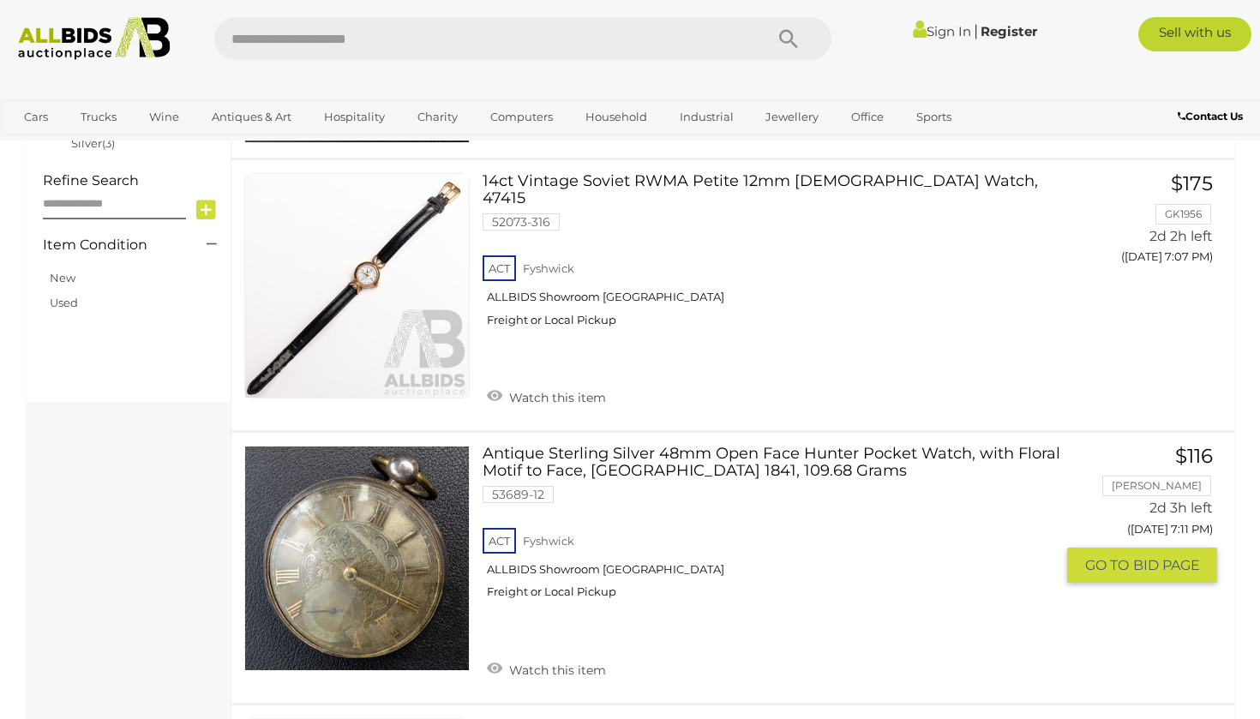
scroll to position [661, 0]
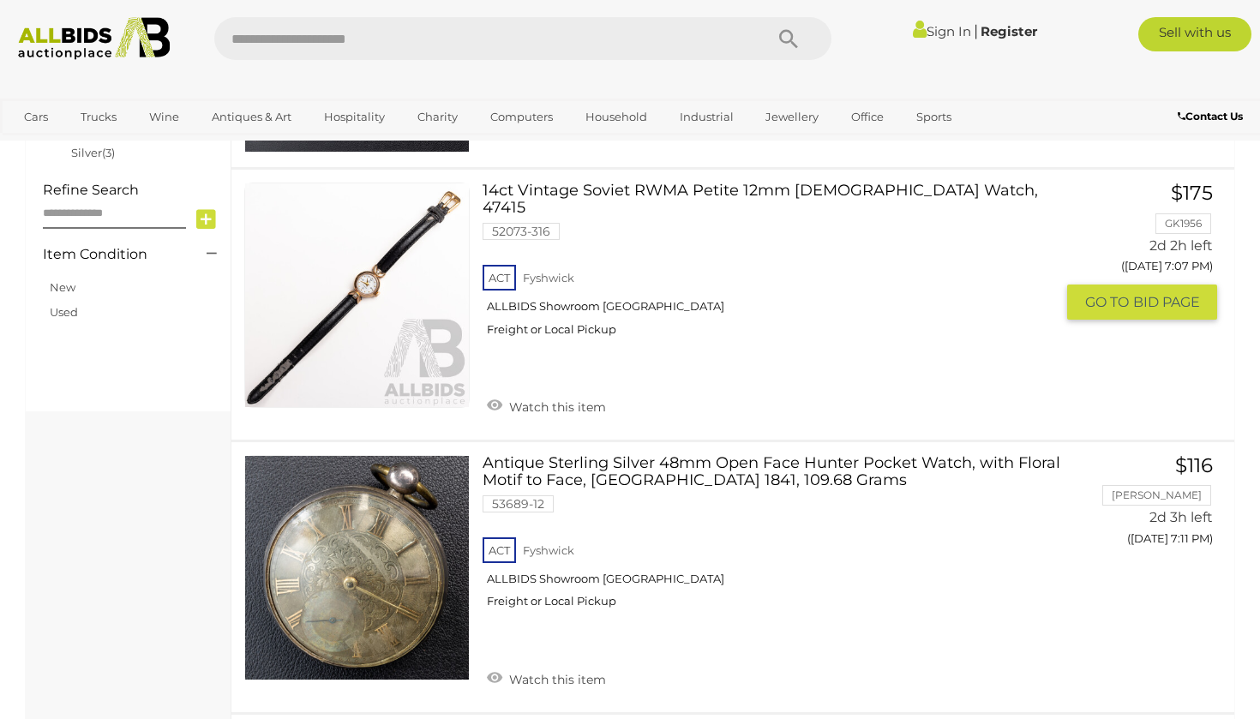
click at [407, 278] on link at bounding box center [356, 295] width 225 height 225
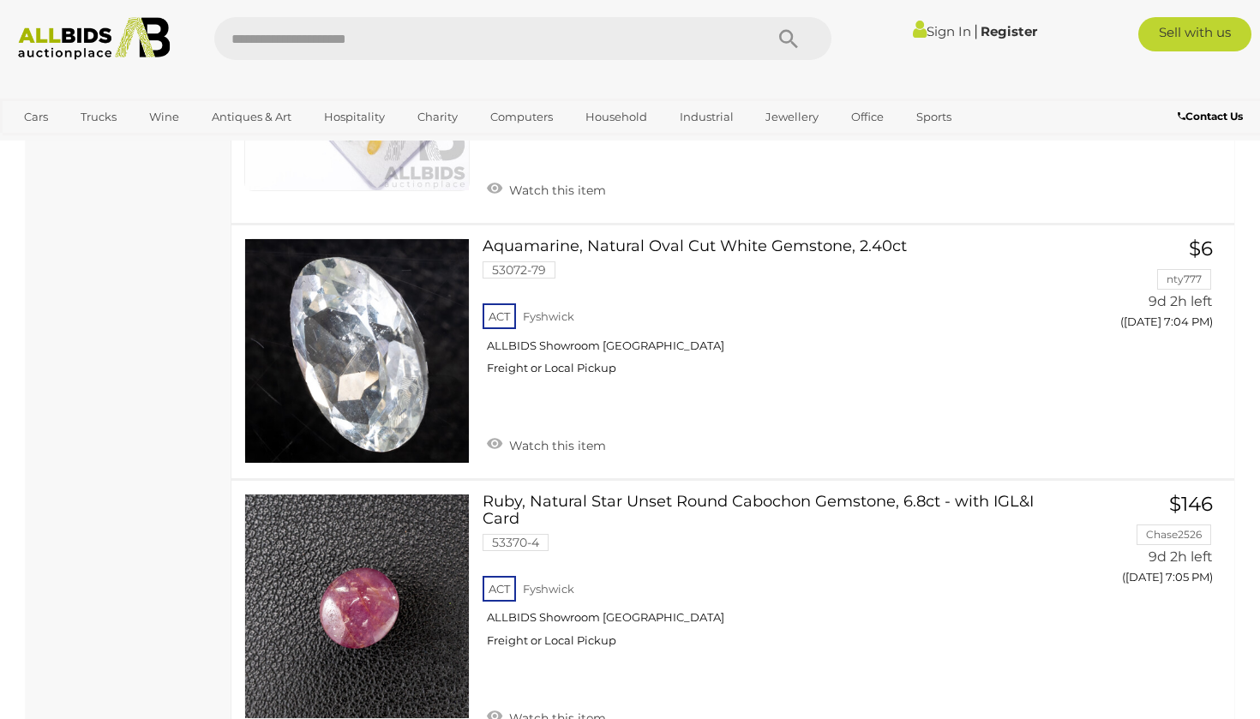
scroll to position [12598, 0]
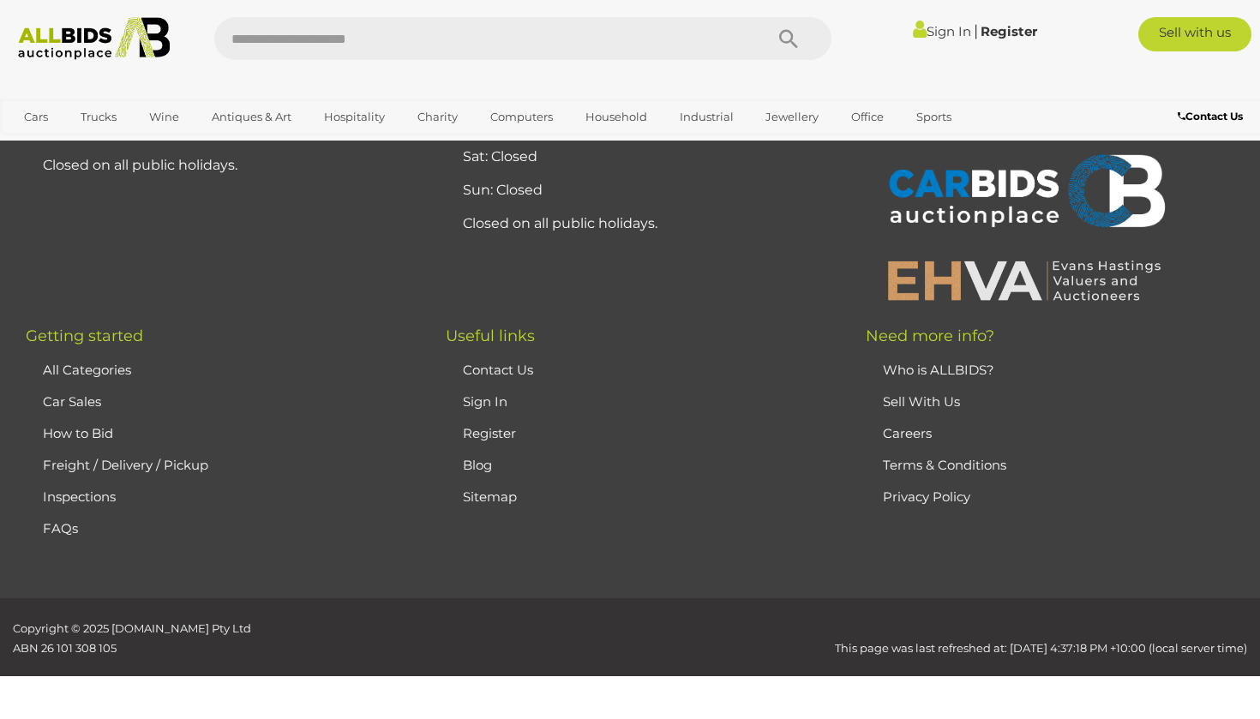
scroll to position [111, 0]
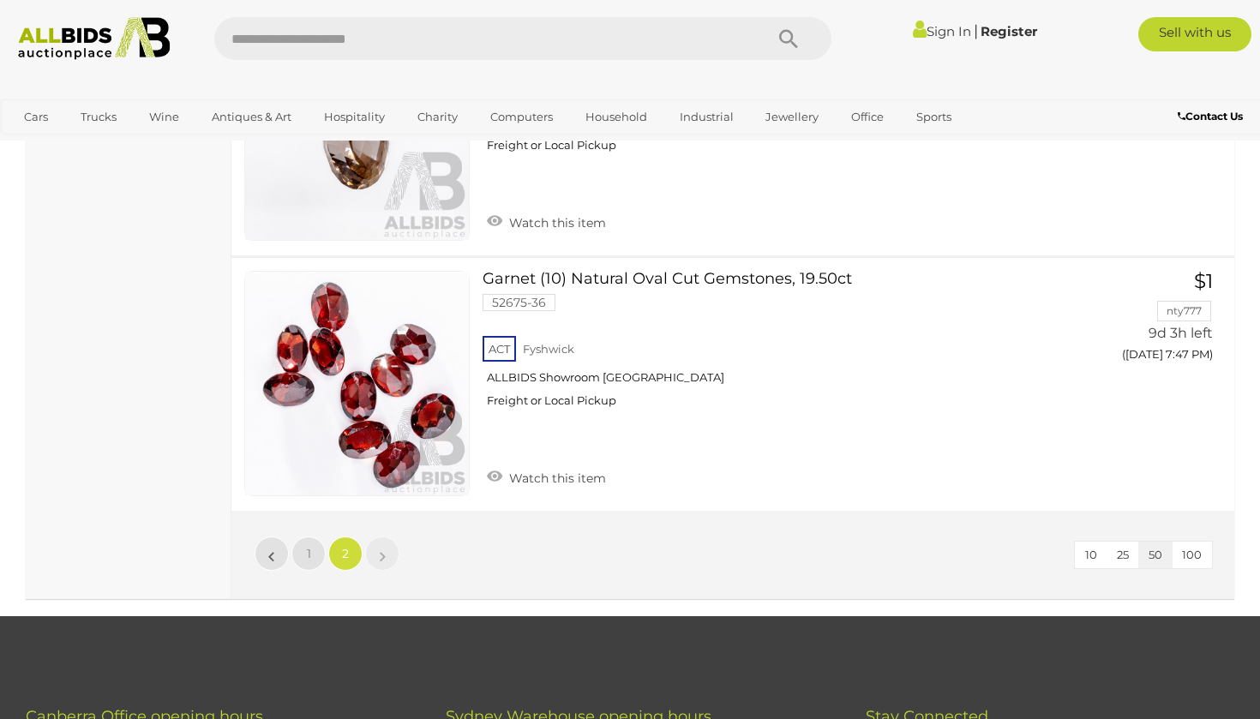
scroll to position [10571, 0]
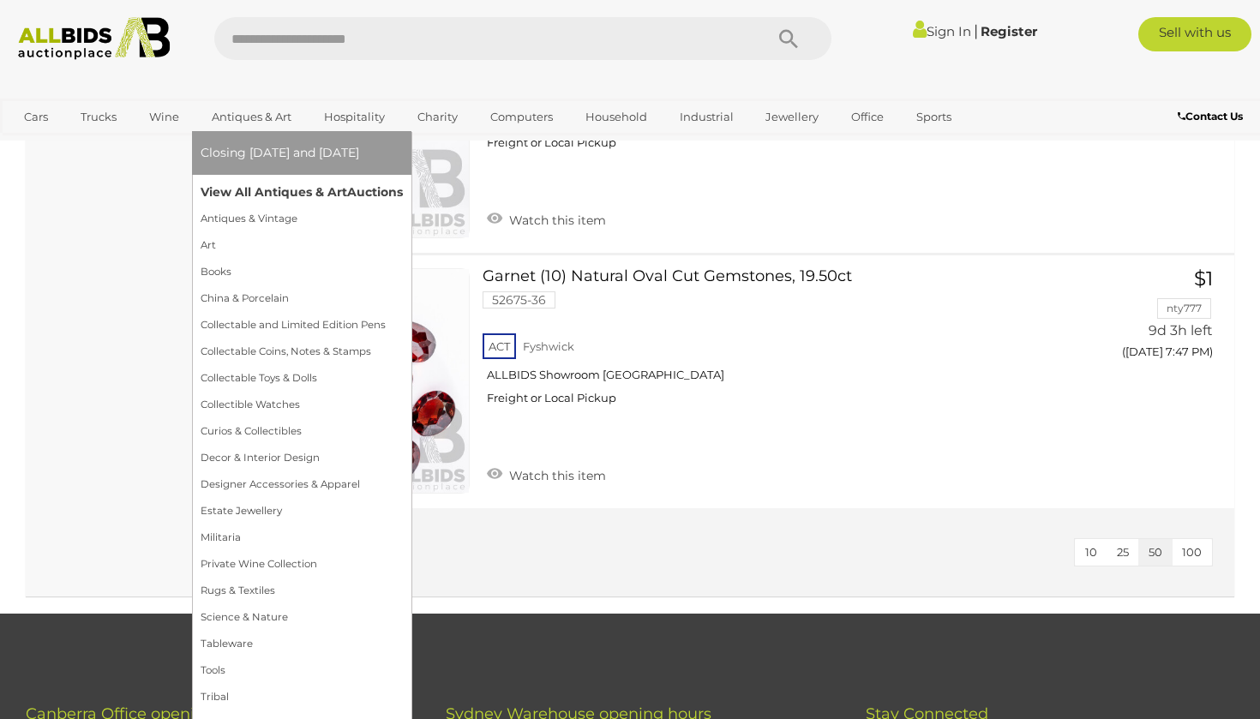
click at [243, 192] on link "View All Antiques & Art Auctions" at bounding box center [302, 192] width 202 height 27
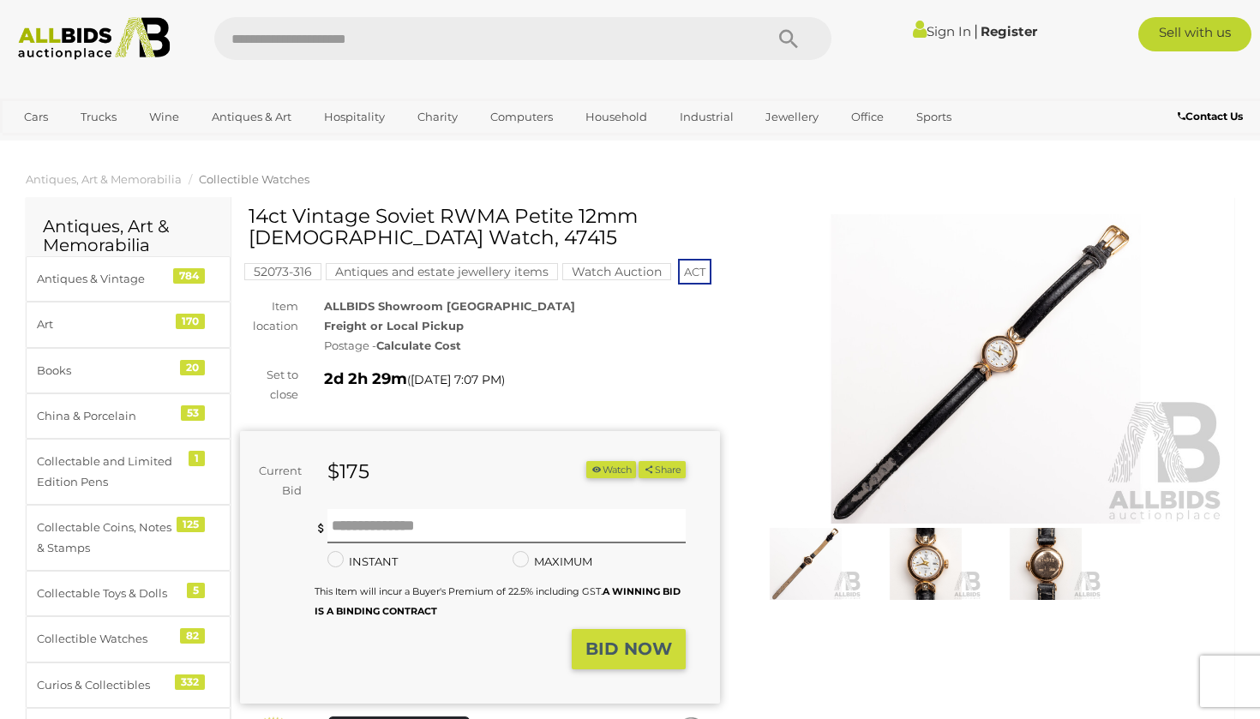
click at [938, 566] on img at bounding box center [925, 564] width 111 height 72
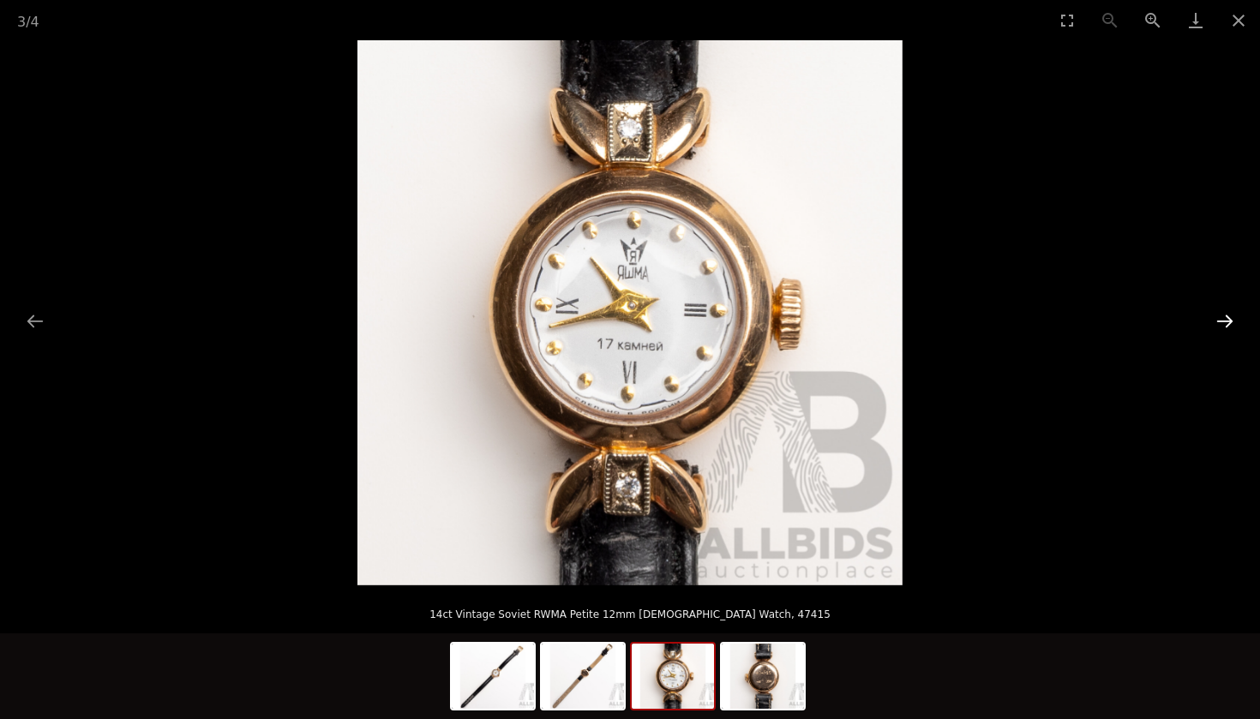
click at [1225, 320] on button "Next slide" at bounding box center [1225, 320] width 36 height 33
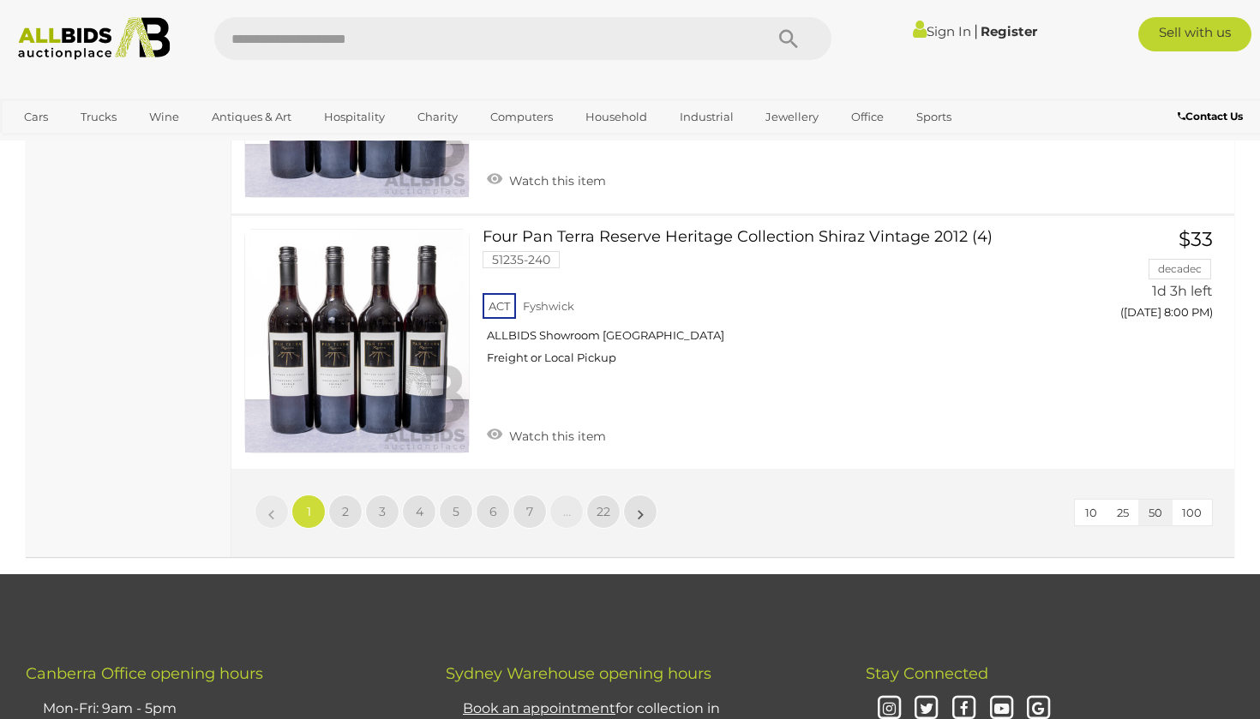
scroll to position [12997, 0]
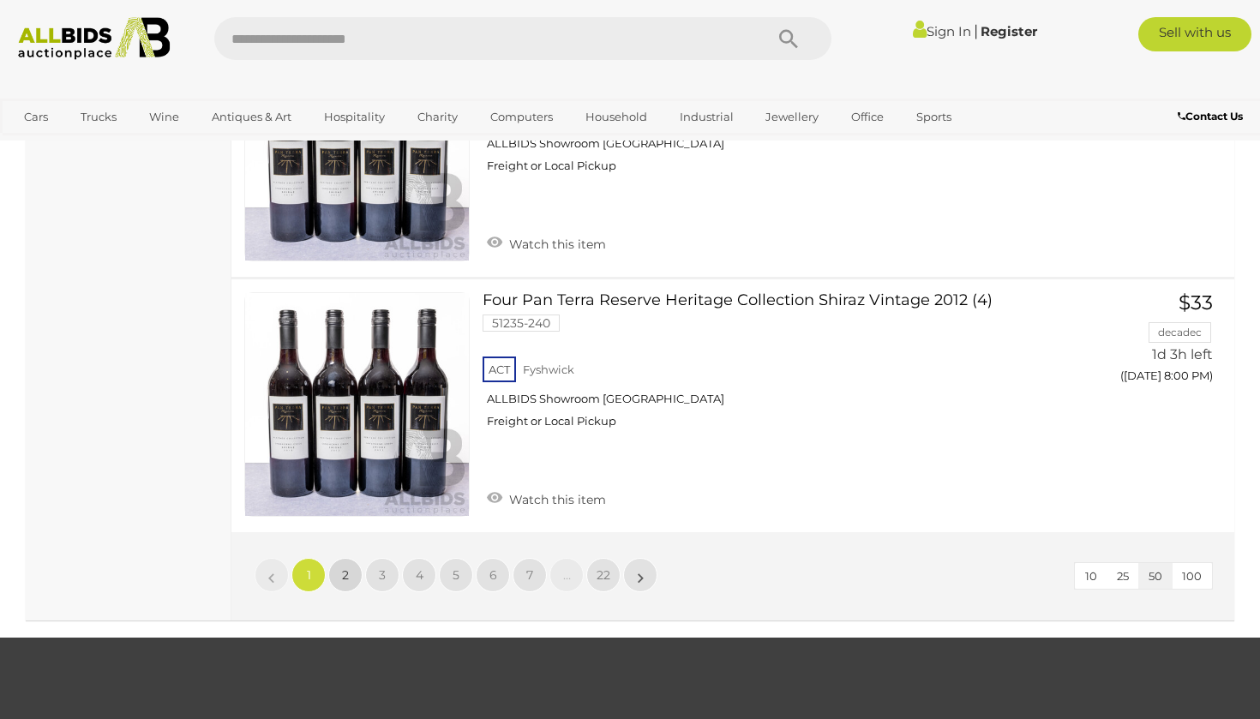
click at [343, 568] on span "2" at bounding box center [345, 575] width 7 height 15
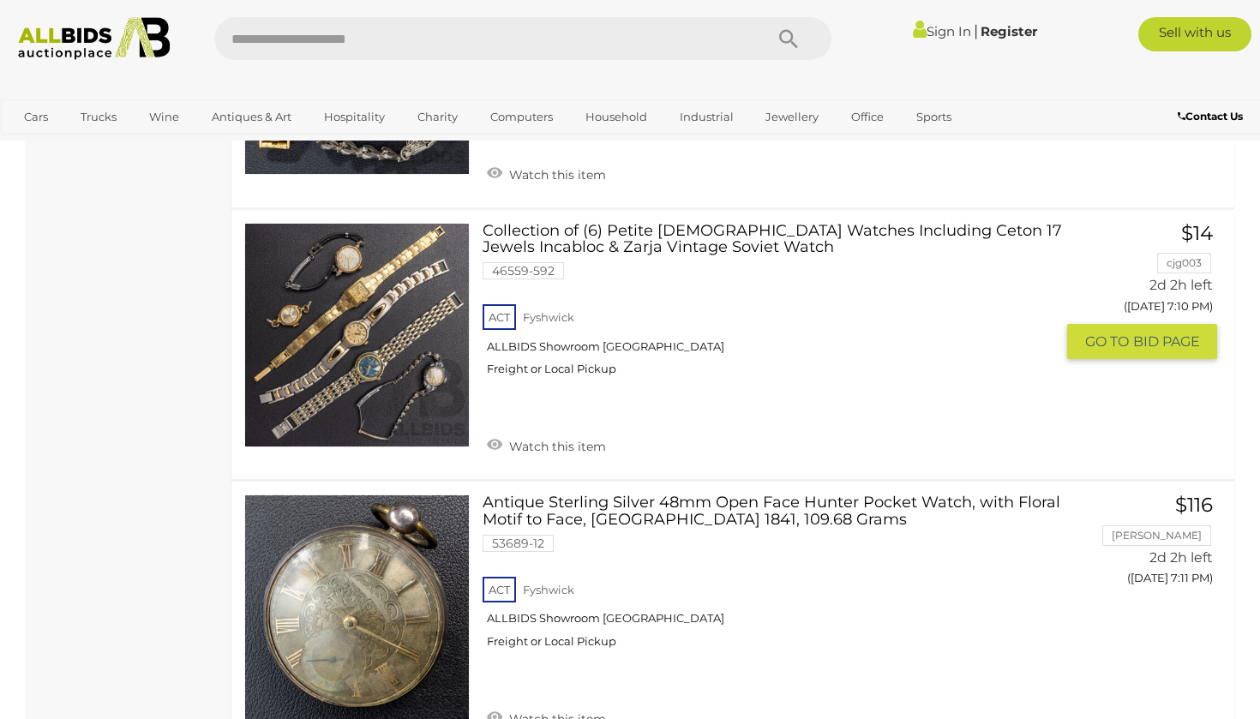
scroll to position [13075, 0]
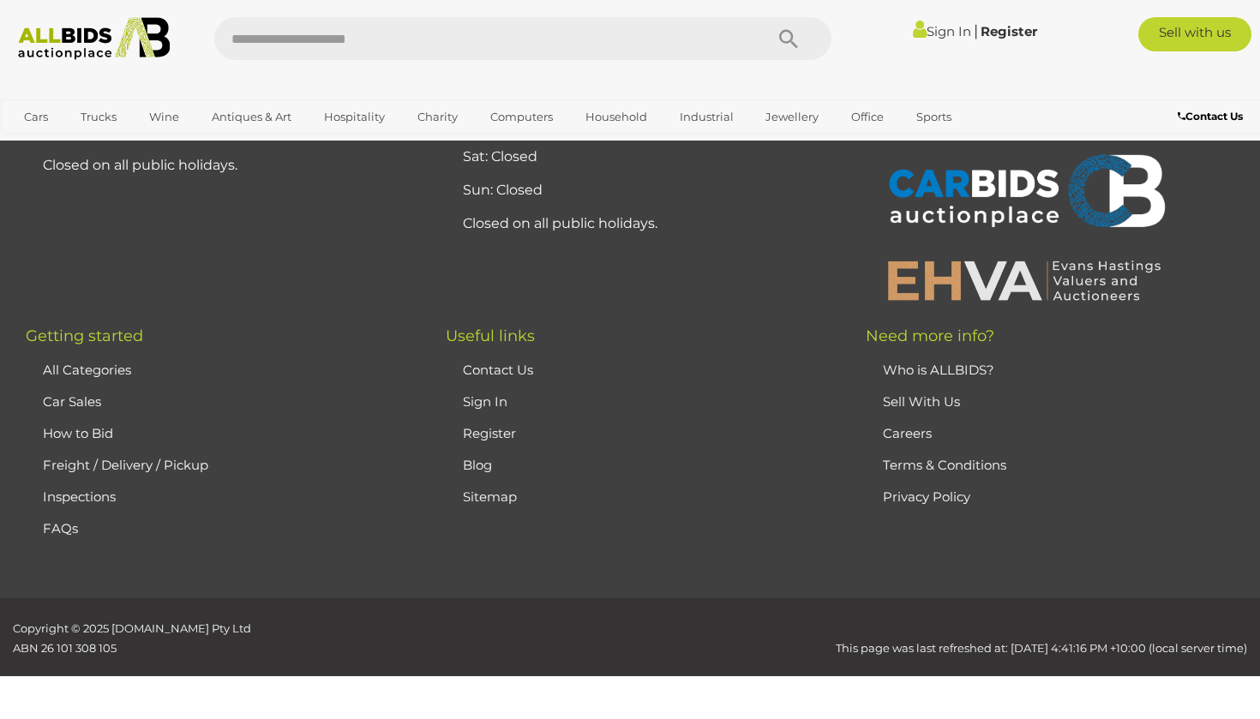
scroll to position [379, 0]
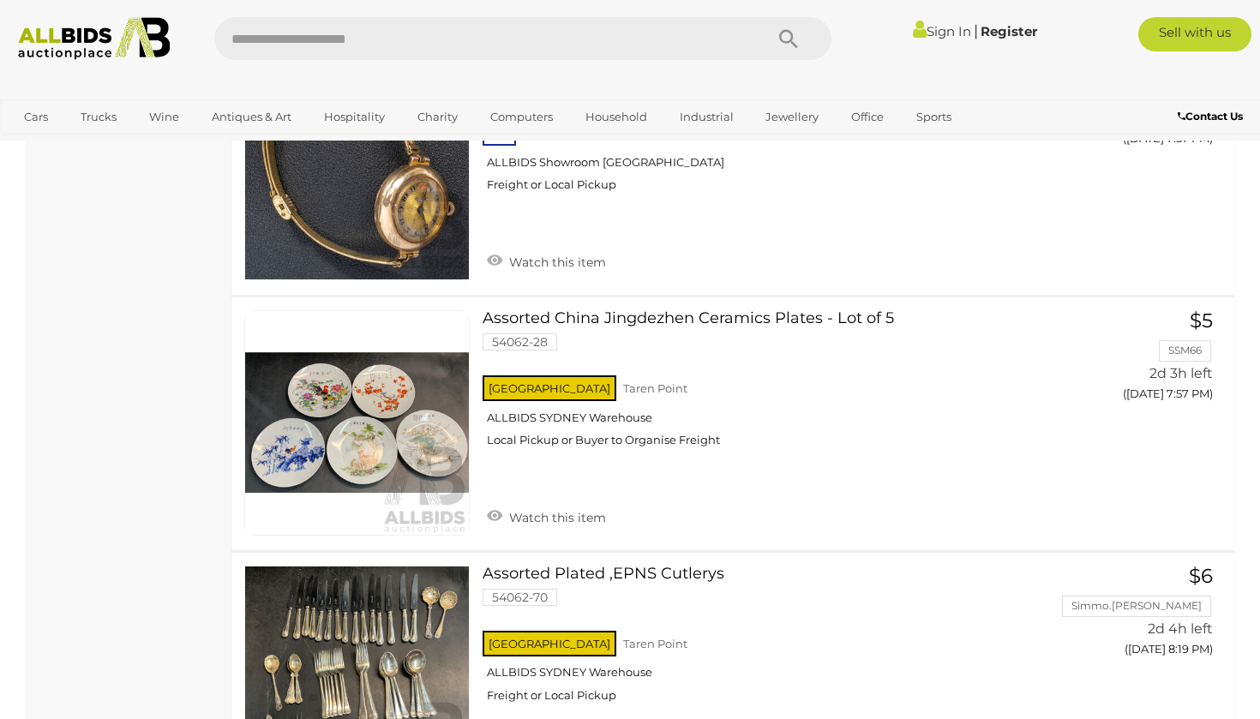
scroll to position [13047, 0]
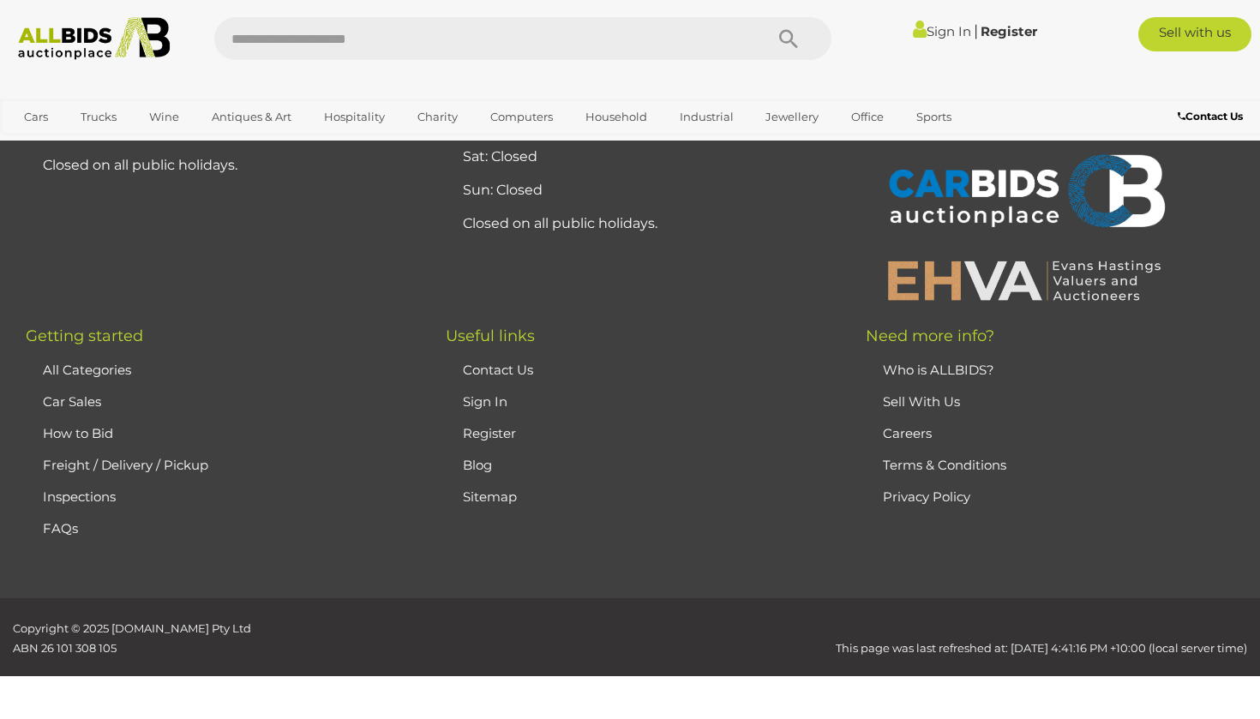
scroll to position [379, 0]
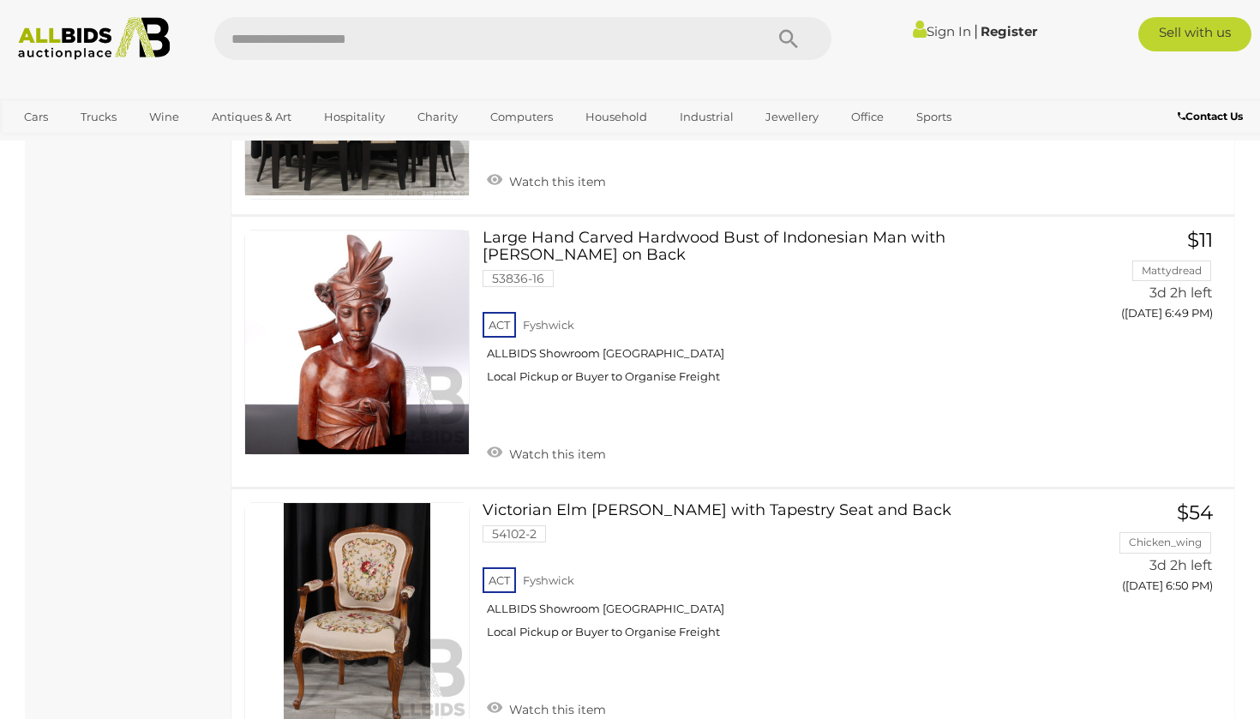
scroll to position [13315, 0]
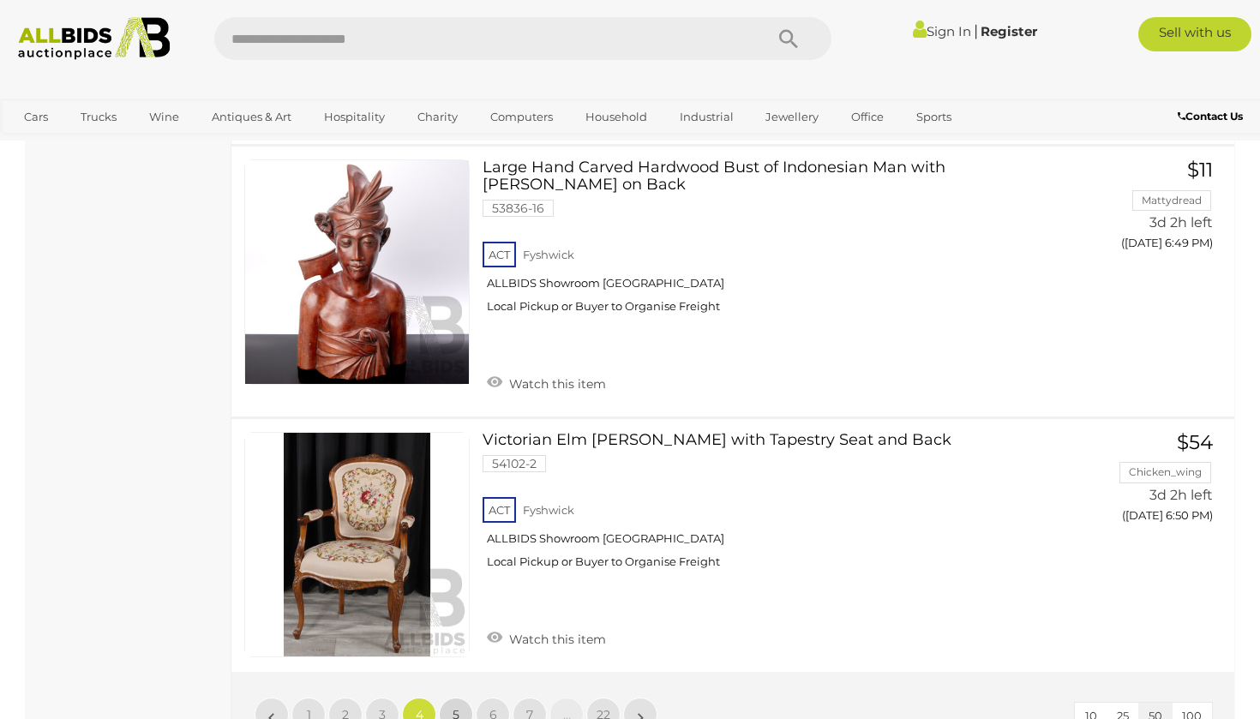
click at [460, 698] on link "5" at bounding box center [456, 715] width 34 height 34
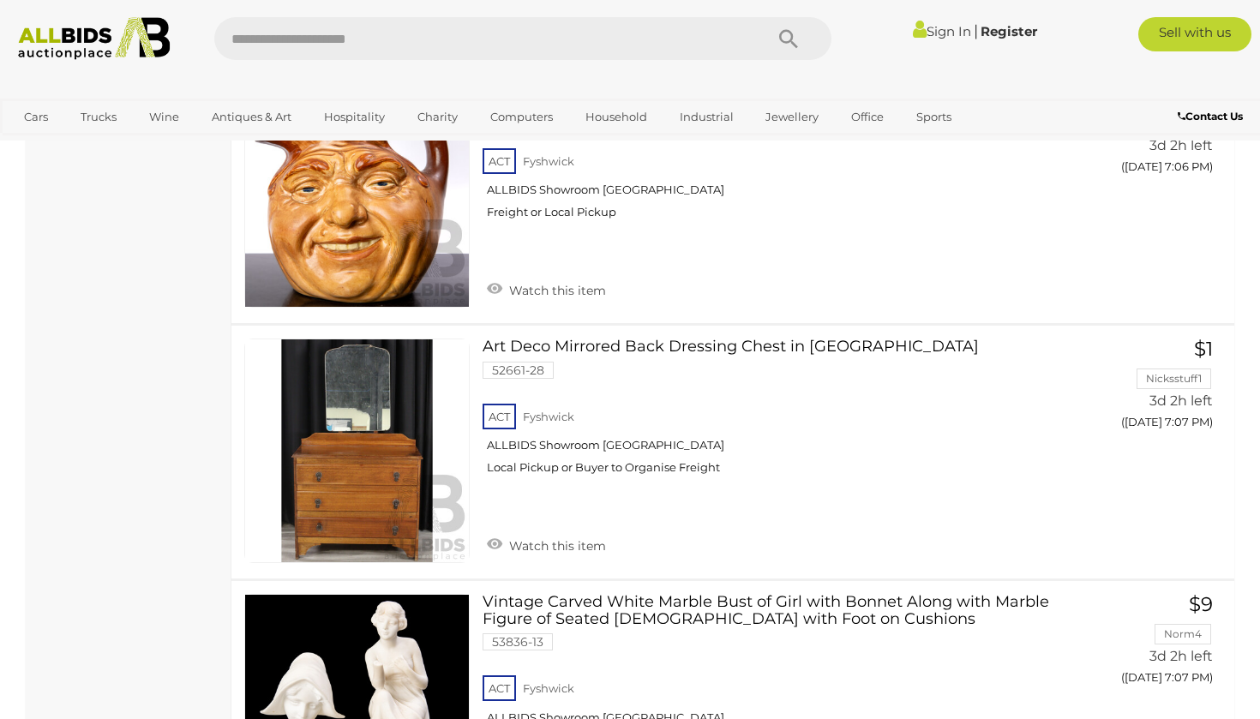
scroll to position [13020, 0]
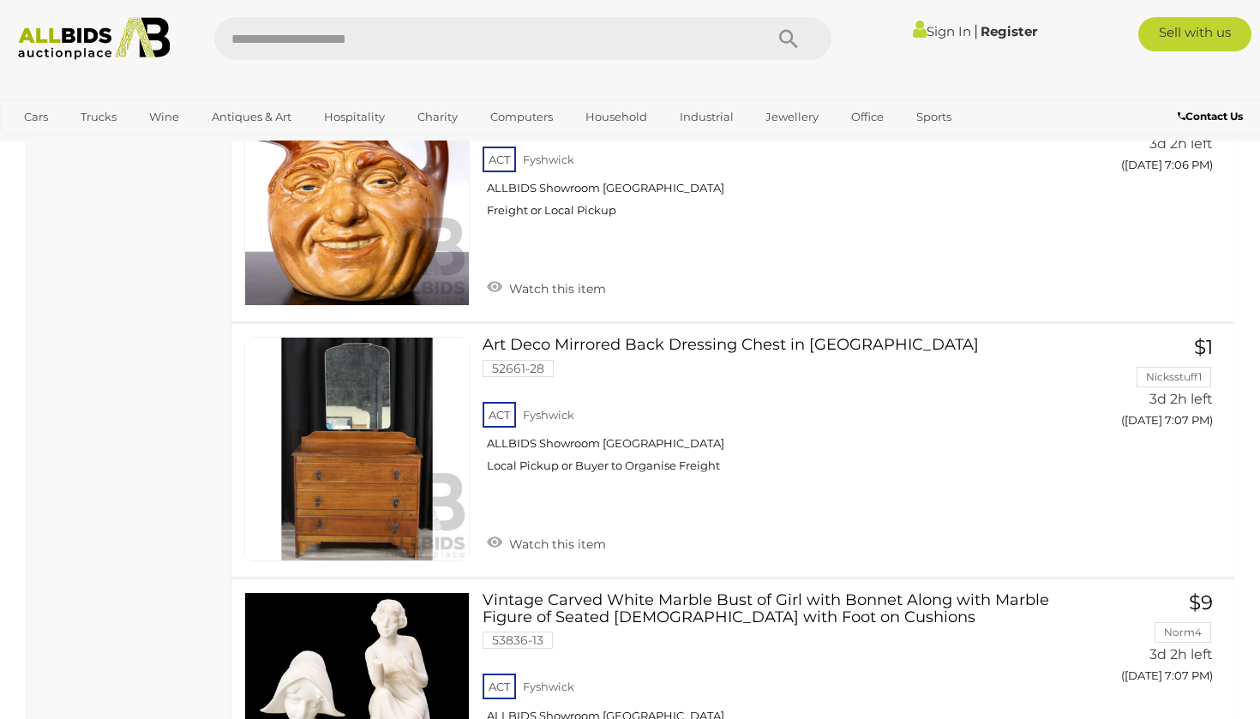
click at [476, 42] on input "text" at bounding box center [480, 38] width 532 height 43
